Goal: Task Accomplishment & Management: Use online tool/utility

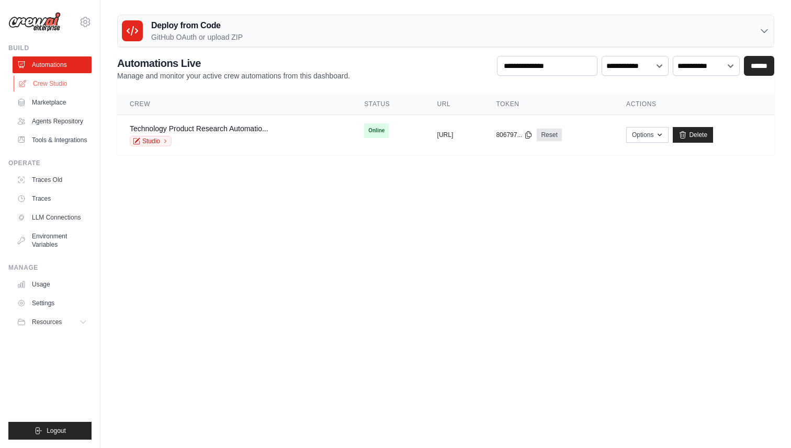
click at [70, 87] on link "Crew Studio" at bounding box center [53, 83] width 79 height 17
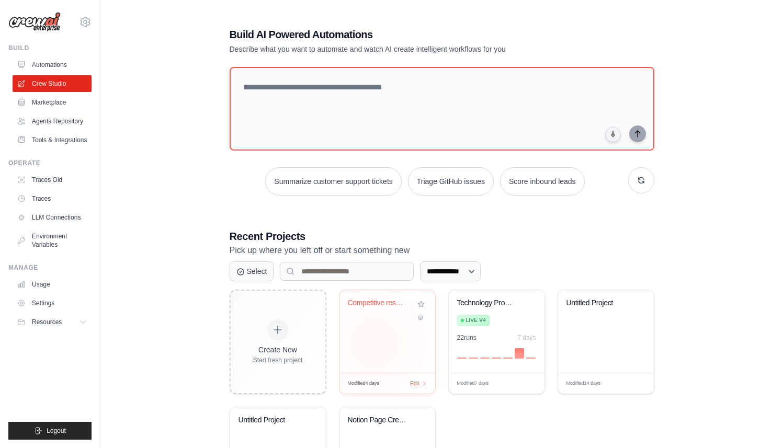
click at [374, 343] on div "Competitive research and analysis" at bounding box center [387, 331] width 96 height 83
click at [56, 145] on link "Tools & Integrations" at bounding box center [53, 140] width 79 height 17
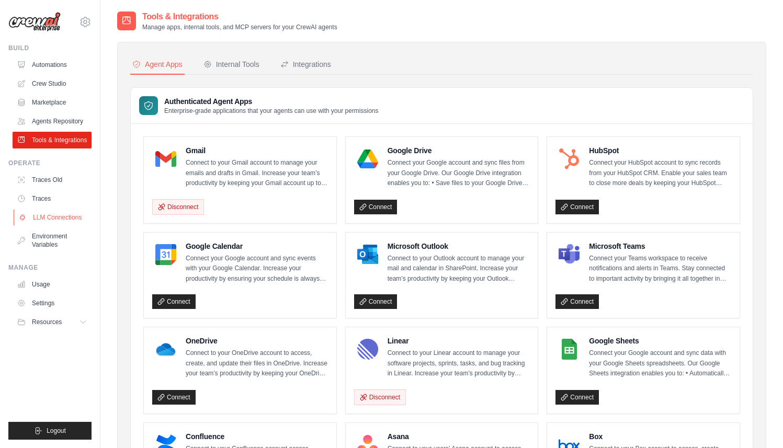
click at [53, 226] on link "LLM Connections" at bounding box center [53, 217] width 79 height 17
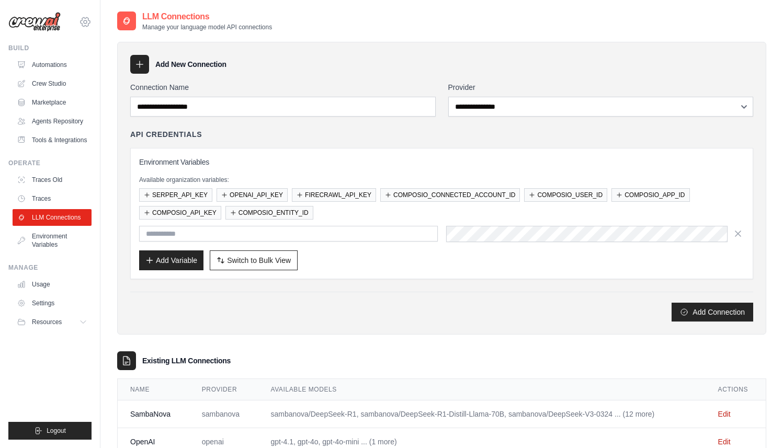
click at [89, 24] on icon at bounding box center [85, 22] width 13 height 13
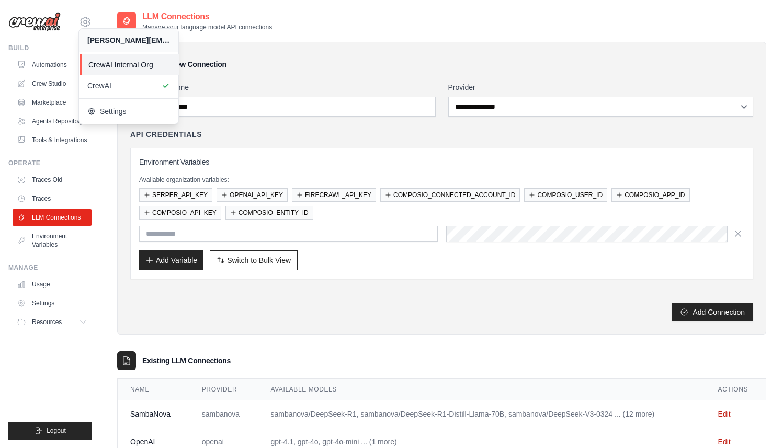
click at [103, 67] on span "CrewAI Internal Org" at bounding box center [129, 65] width 83 height 10
click at [118, 164] on div "**********" at bounding box center [441, 188] width 649 height 293
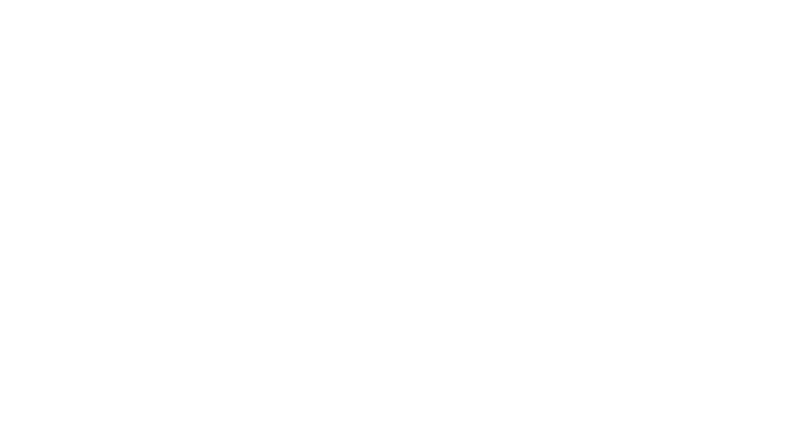
click at [475, 0] on html at bounding box center [395, 0] width 791 height 0
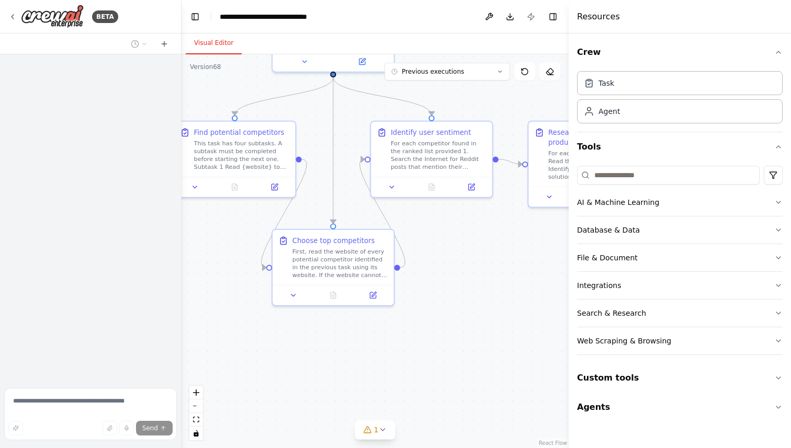
drag, startPoint x: 487, startPoint y: 200, endPoint x: 462, endPoint y: 363, distance: 165.7
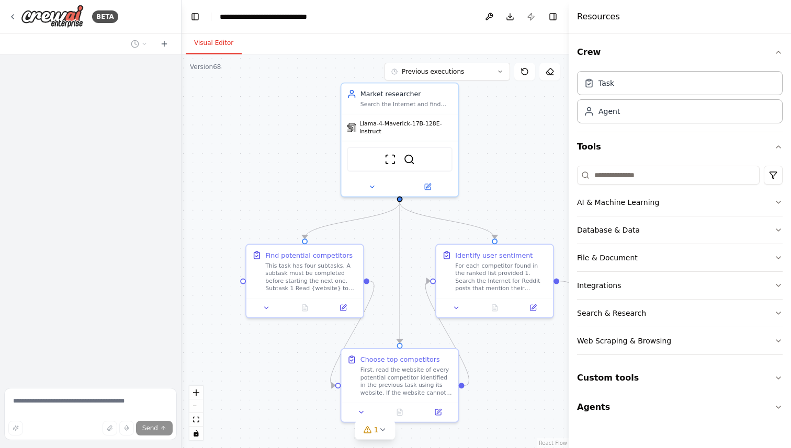
drag, startPoint x: 443, startPoint y: 245, endPoint x: 505, endPoint y: 363, distance: 132.9
click at [389, 122] on span "Llama-4-Maverick-17B-128E-Instruct" at bounding box center [405, 125] width 93 height 15
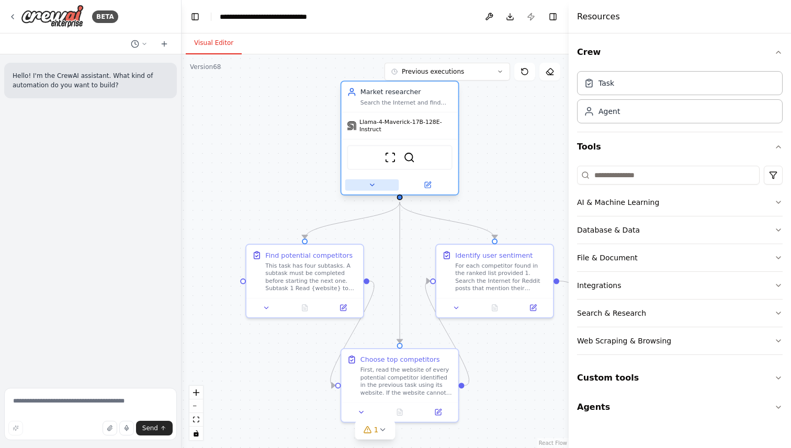
click at [373, 181] on icon at bounding box center [372, 185] width 8 height 8
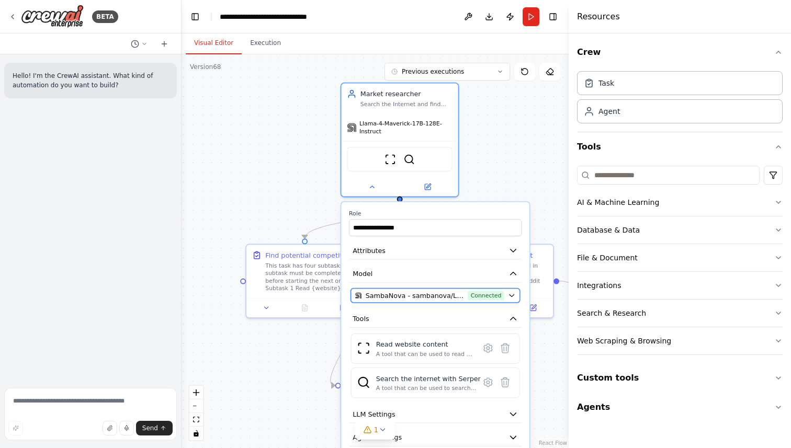
click at [446, 297] on span "SambaNova - sambanova/Llama-4-Maverick-17B-128E-Instruct (SambaNova)" at bounding box center [415, 295] width 98 height 9
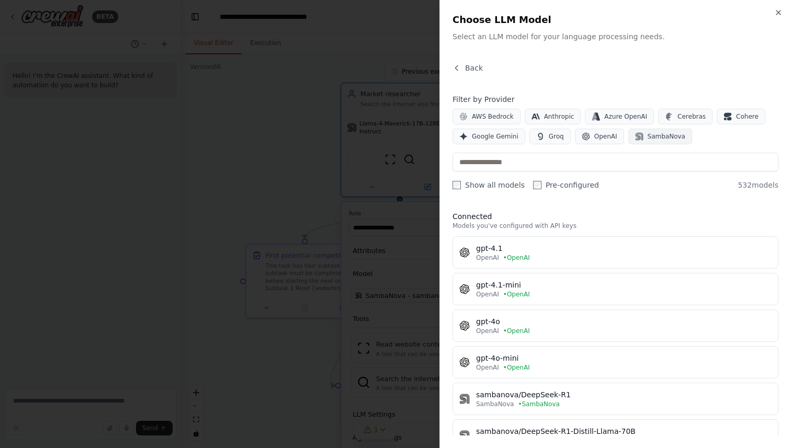
click at [647, 140] on span "SambaNova" at bounding box center [666, 136] width 38 height 8
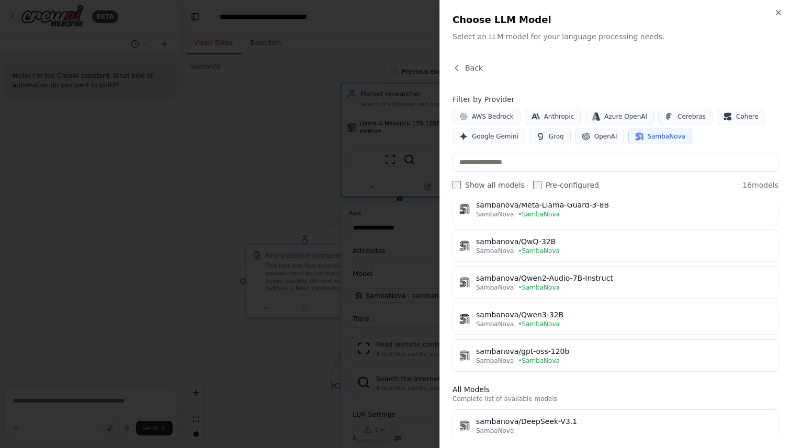
scroll to position [424, 0]
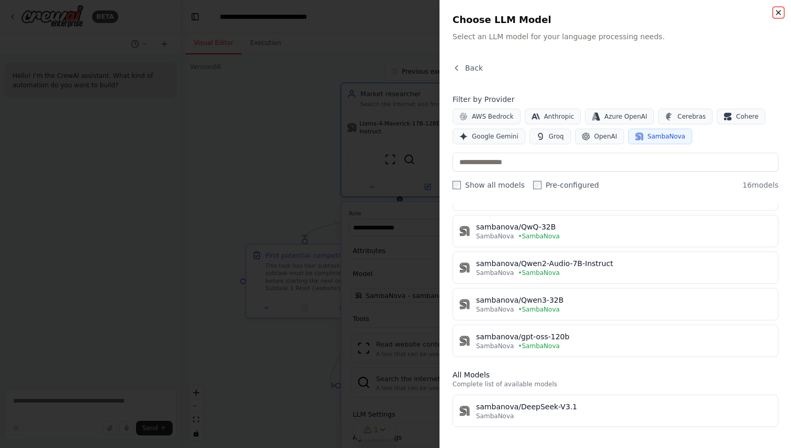
click at [780, 10] on icon "button" at bounding box center [778, 12] width 4 height 4
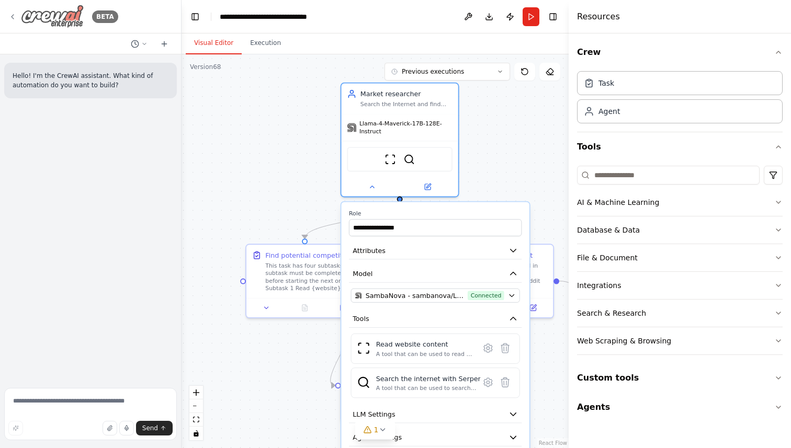
click at [12, 14] on icon at bounding box center [12, 17] width 8 height 8
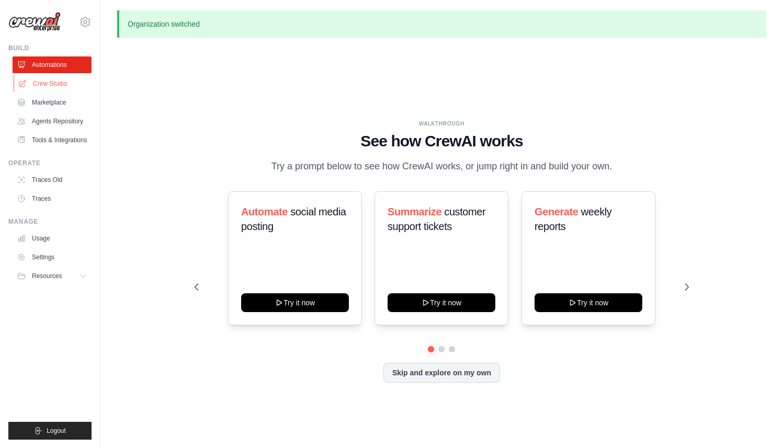
click at [52, 84] on link "Crew Studio" at bounding box center [53, 83] width 79 height 17
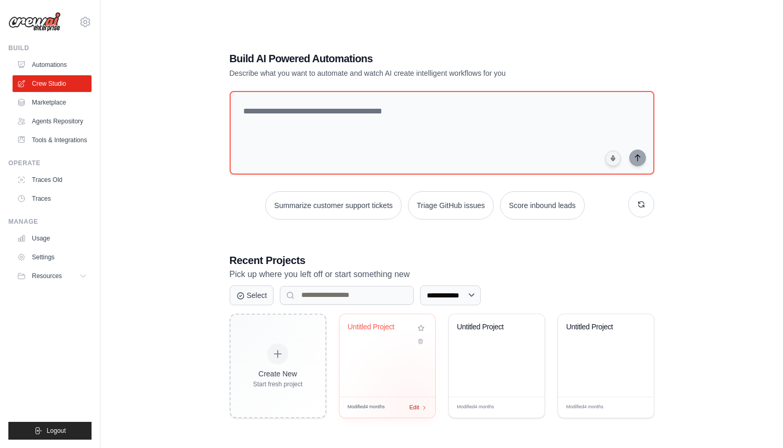
click at [412, 404] on span "Edit" at bounding box center [414, 407] width 10 height 9
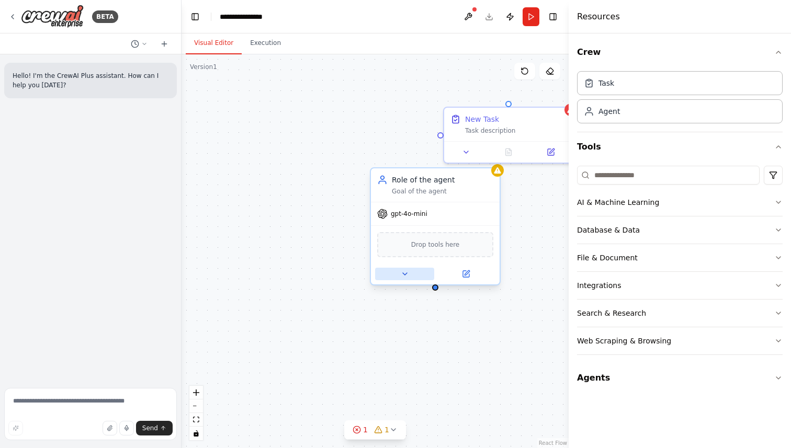
click at [401, 277] on icon at bounding box center [405, 274] width 8 height 8
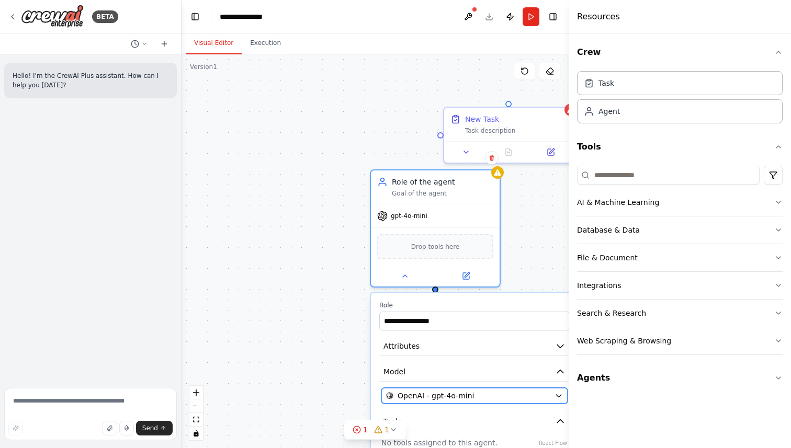
click at [480, 392] on div "OpenAI - gpt-4o-mini" at bounding box center [468, 396] width 164 height 10
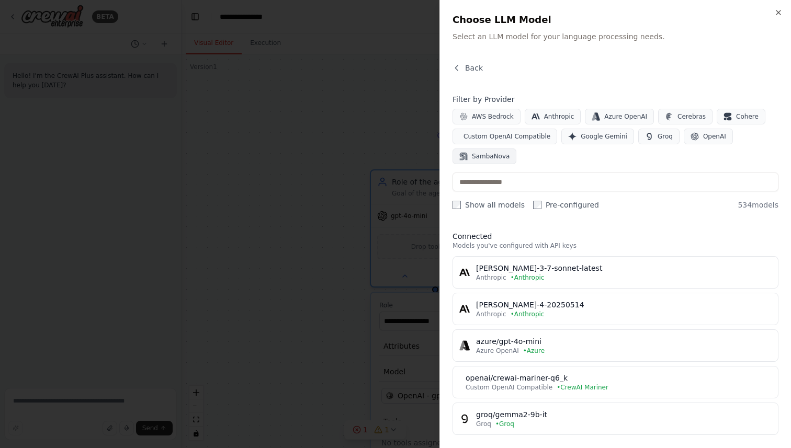
click at [499, 155] on span "SambaNova" at bounding box center [491, 156] width 38 height 8
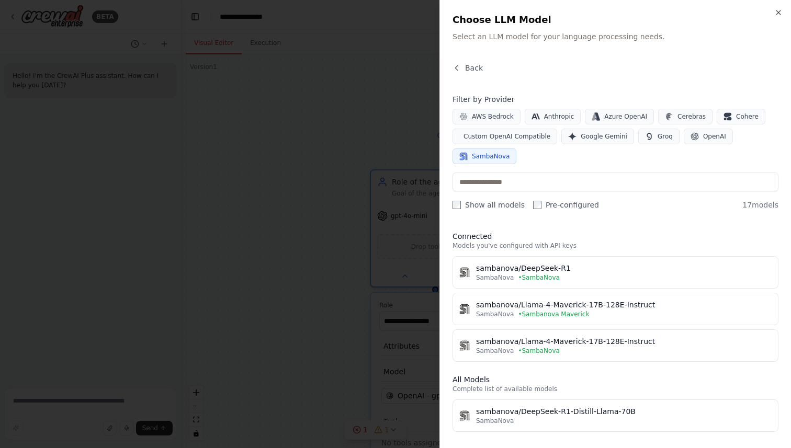
click at [412, 383] on div at bounding box center [395, 224] width 791 height 448
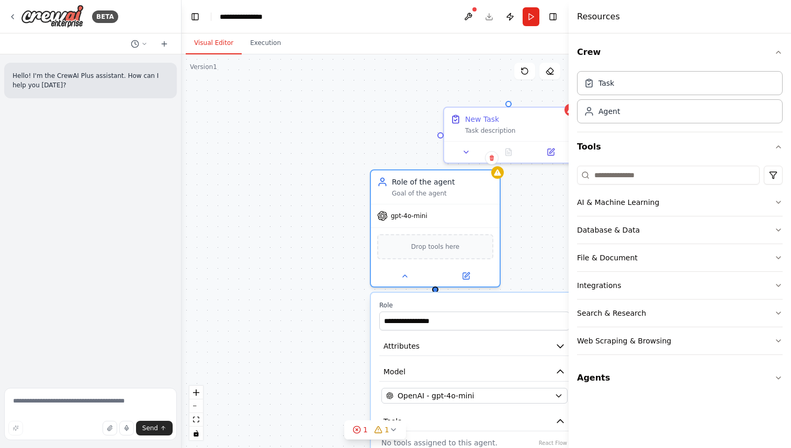
click at [336, 324] on div "**********" at bounding box center [374, 251] width 387 height 394
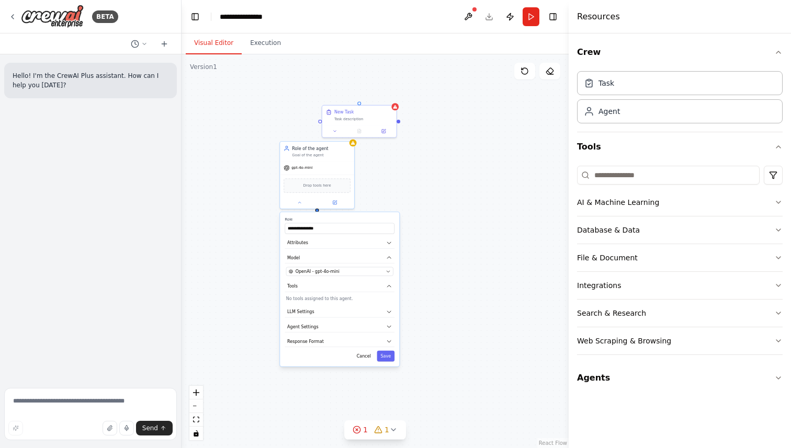
drag, startPoint x: 518, startPoint y: 182, endPoint x: 451, endPoint y: 149, distance: 74.1
click at [305, 167] on span "gpt-4o-mini" at bounding box center [299, 165] width 21 height 5
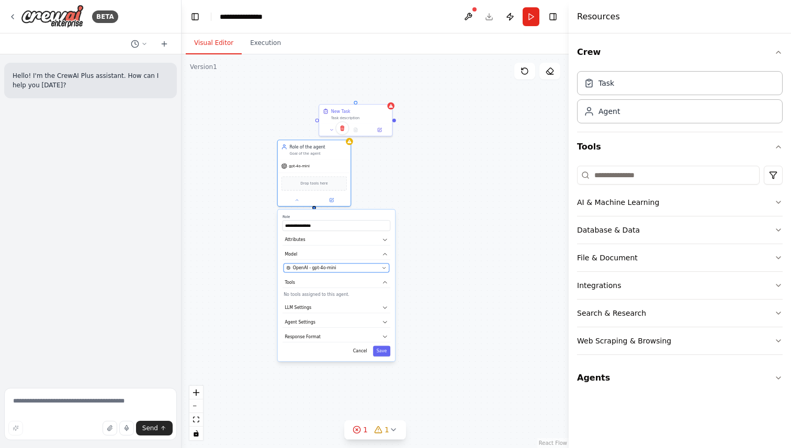
click at [303, 266] on span "OpenAI - gpt-4o-mini" at bounding box center [314, 268] width 43 height 6
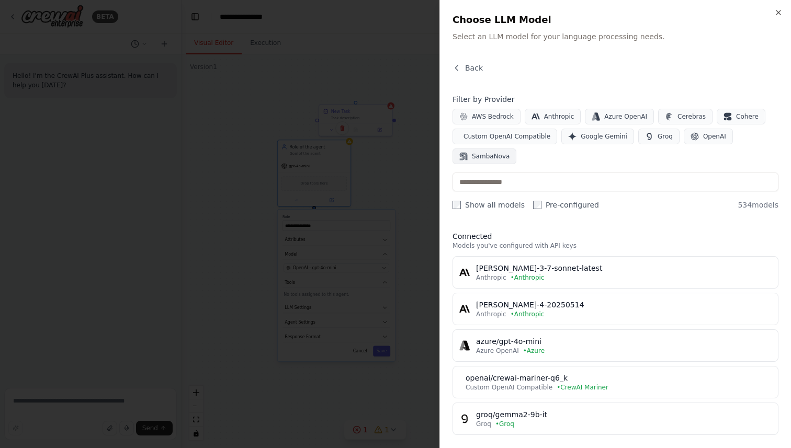
click at [490, 152] on button "SambaNova" at bounding box center [484, 157] width 64 height 16
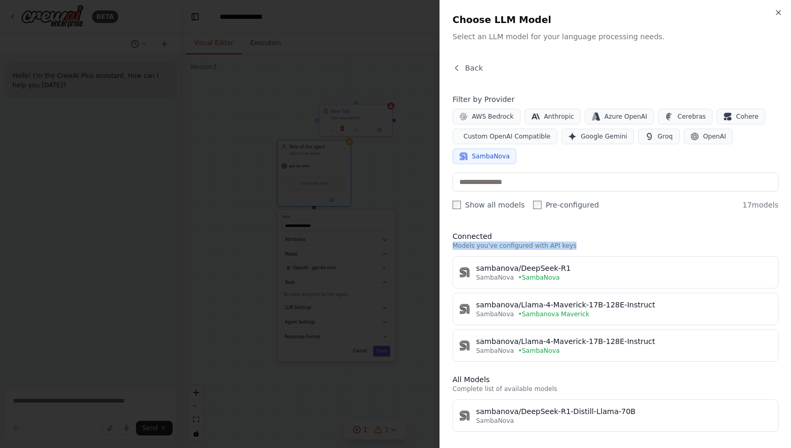
drag, startPoint x: 571, startPoint y: 245, endPoint x: 449, endPoint y: 247, distance: 121.3
click at [449, 247] on div "Close Choose LLM Model Select an LLM model for your language processing needs. …" at bounding box center [614, 224] width 351 height 448
